Goal: Information Seeking & Learning: Learn about a topic

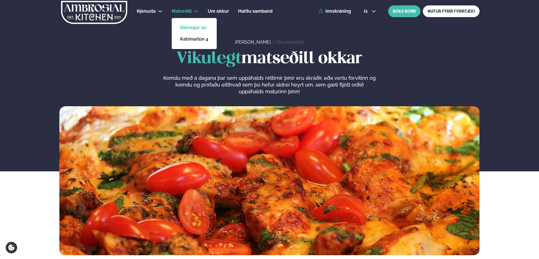
click at [190, 28] on link "Dalvegur 30" at bounding box center [194, 27] width 28 height 5
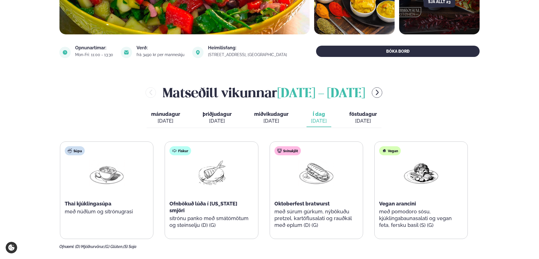
scroll to position [169, 0]
click at [365, 116] on span "föstudagur" at bounding box center [363, 114] width 28 height 6
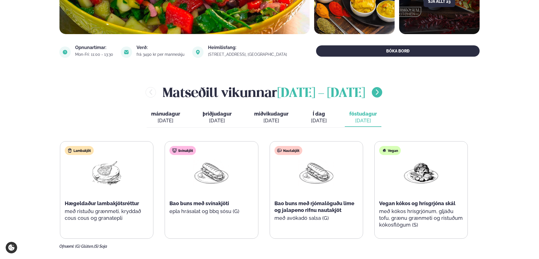
click at [380, 93] on icon "menu-btn-right" at bounding box center [377, 92] width 7 height 7
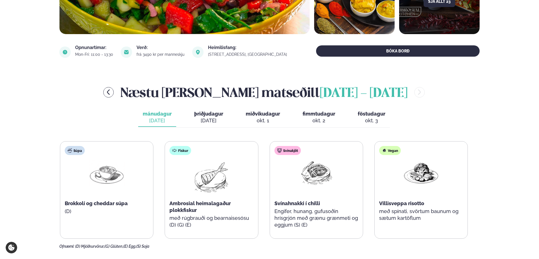
click at [199, 113] on span "þriðjudagur" at bounding box center [208, 114] width 29 height 6
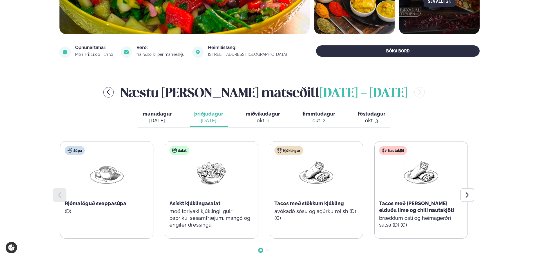
click at [269, 115] on span "miðvikudagur" at bounding box center [263, 114] width 34 height 6
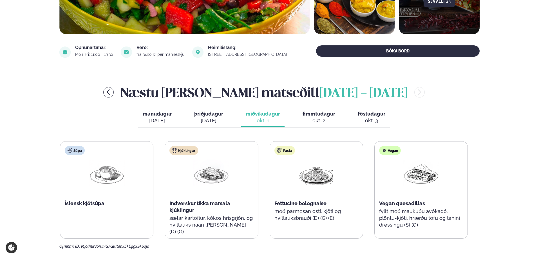
click at [323, 113] on span "fimmtudagur" at bounding box center [318, 114] width 33 height 6
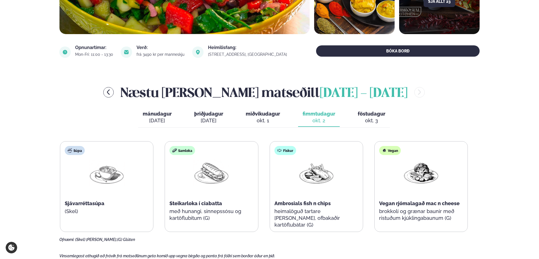
click at [266, 118] on div "okt. 1" at bounding box center [263, 120] width 34 height 7
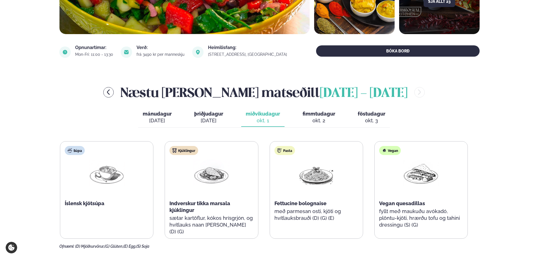
click at [318, 114] on span "fimmtudagur" at bounding box center [318, 114] width 33 height 6
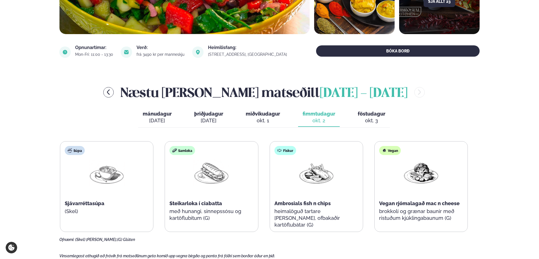
click at [361, 117] on div "okt. 3" at bounding box center [372, 120] width 28 height 7
